Goal: Information Seeking & Learning: Compare options

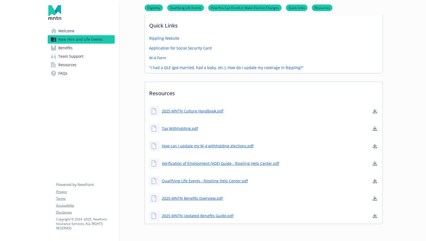
scroll to position [279, 0]
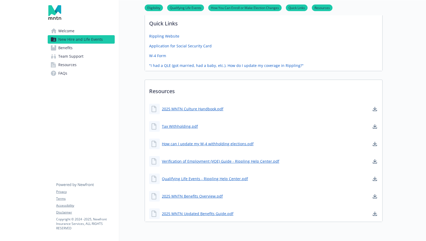
click at [74, 48] on link "Benefits" at bounding box center [81, 48] width 67 height 8
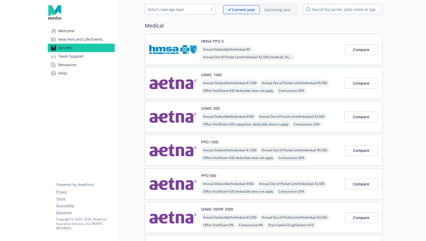
scroll to position [27, 0]
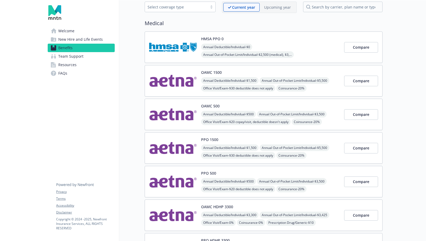
click at [175, 148] on img at bounding box center [173, 148] width 48 height 23
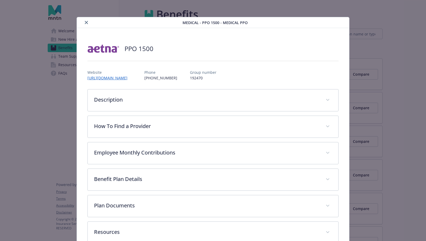
scroll to position [16, 0]
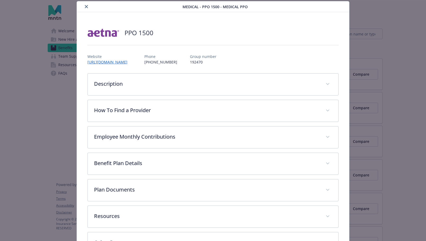
click at [86, 8] on button "close" at bounding box center [86, 6] width 6 height 6
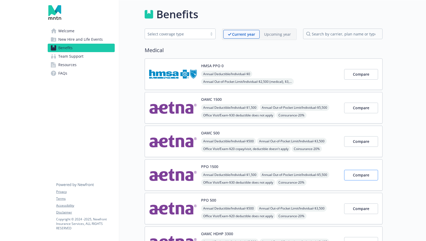
click at [358, 177] on span "Compare" at bounding box center [361, 175] width 16 height 5
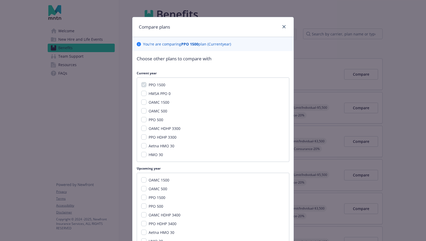
click at [145, 119] on input "PPO 500" at bounding box center [143, 119] width 5 height 5
checkbox input "true"
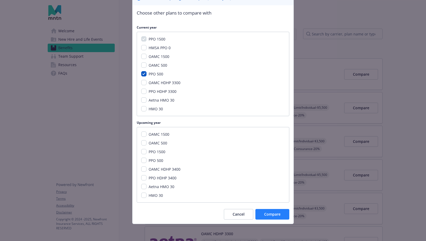
scroll to position [46, 0]
click at [267, 212] on span "Compare" at bounding box center [272, 214] width 16 height 5
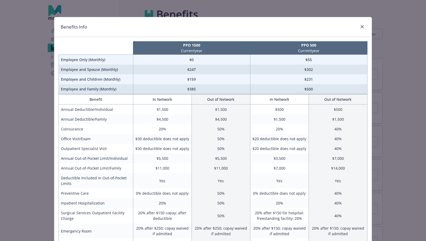
scroll to position [0, 0]
click at [361, 25] on icon "close" at bounding box center [361, 26] width 3 height 3
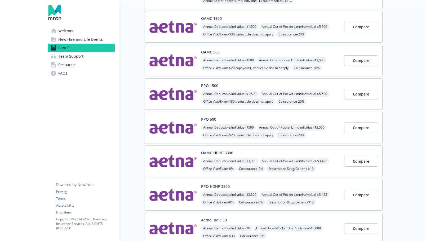
scroll to position [82, 0]
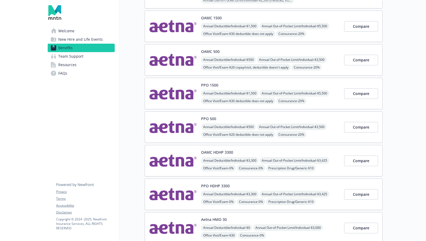
click at [240, 186] on div "PPO HDHP 3300 Annual Deductible/Individual - $3,300 Annual Out-of-Pocket Limit/…" at bounding box center [270, 194] width 139 height 23
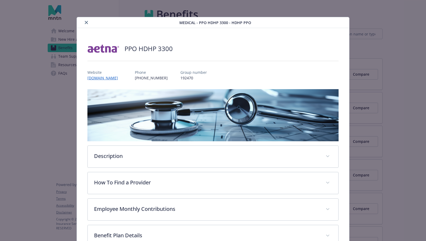
scroll to position [16, 0]
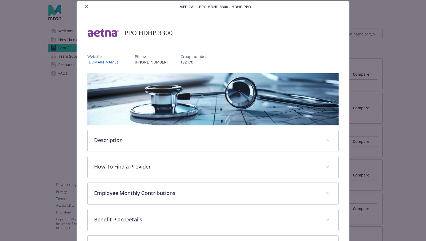
click at [88, 5] on icon "close" at bounding box center [86, 6] width 3 height 3
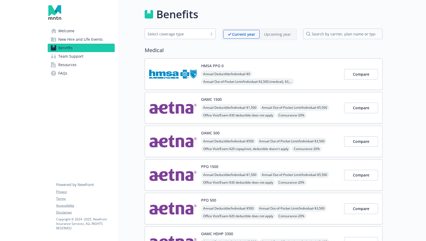
click at [224, 132] on div "OAMC 500 Annual Deductible/Individual - $500 Annual Out-of-Pocket Limit/Individ…" at bounding box center [270, 141] width 139 height 23
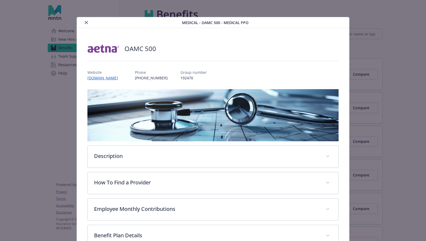
scroll to position [16, 0]
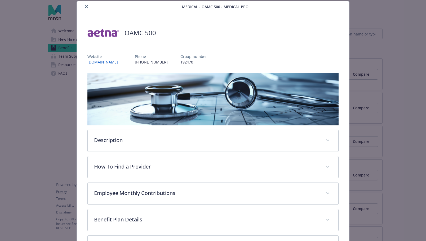
click at [86, 5] on button "close" at bounding box center [86, 6] width 6 height 6
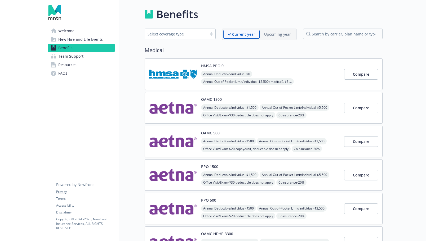
click at [218, 198] on div "PPO 500 Annual Deductible/Individual - $500 Annual Out-of-Pocket Limit/Individu…" at bounding box center [270, 209] width 139 height 23
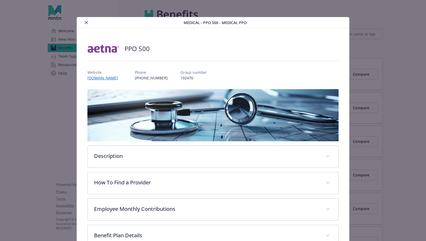
scroll to position [16, 0]
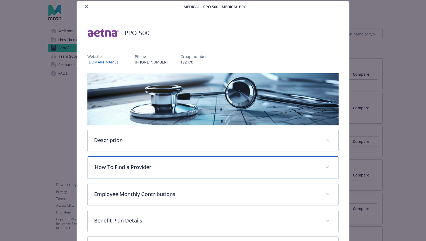
click at [127, 165] on p "How To Find a Provider" at bounding box center [207, 167] width 224 height 8
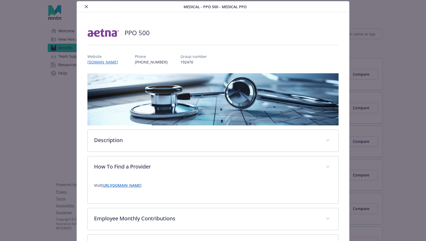
click at [134, 187] on link "[URL][DOMAIN_NAME]" at bounding box center [121, 185] width 40 height 5
